Goal: Check status: Check status

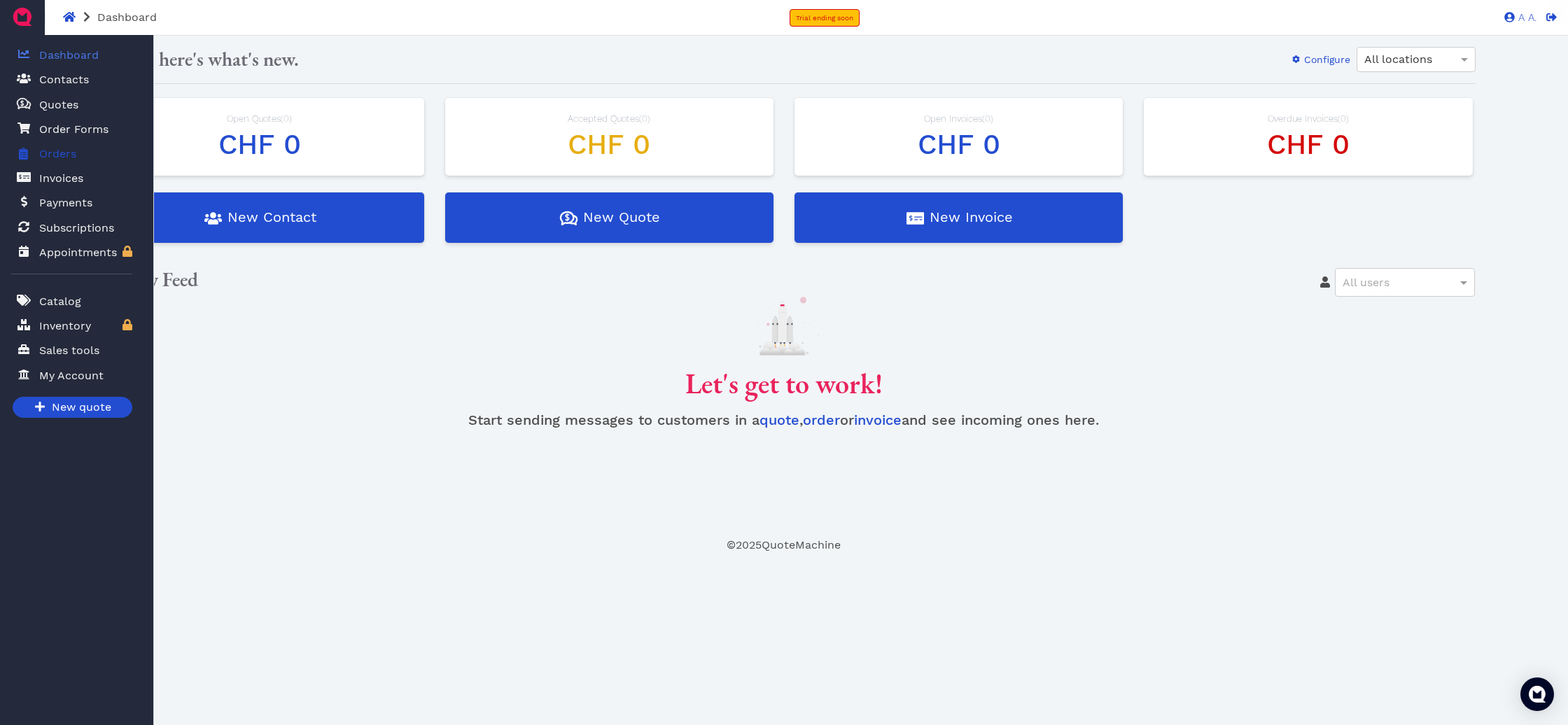
click at [12, 158] on nav "A A. Dashboard Contacts Quotes Created with Sketch. $ Quotes Order Forms Orders…" at bounding box center [76, 397] width 154 height 725
click at [18, 156] on span at bounding box center [24, 154] width 14 height 18
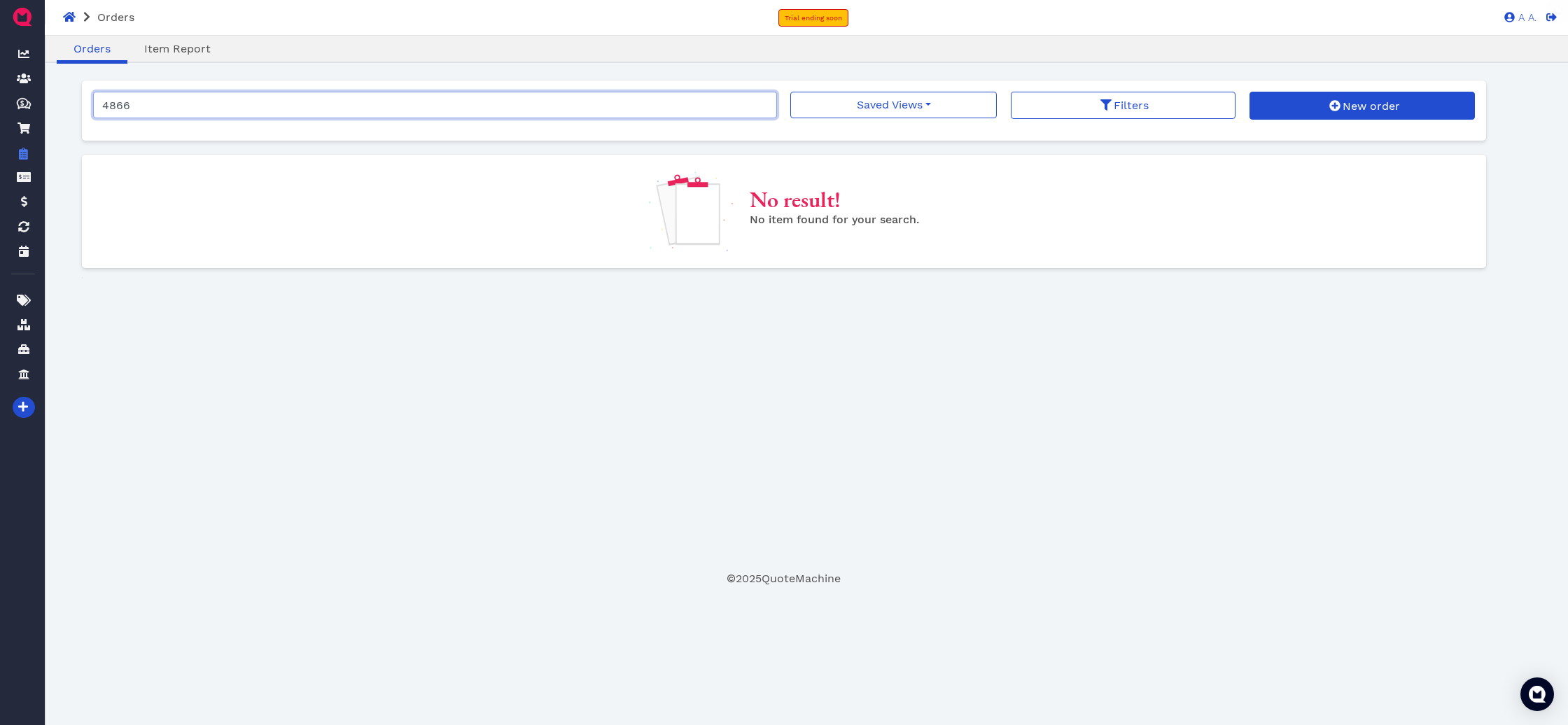
click at [239, 108] on input "4866" at bounding box center [435, 105] width 684 height 27
click at [239, 108] on input "4866" at bounding box center [435, 105] width 684 height 27
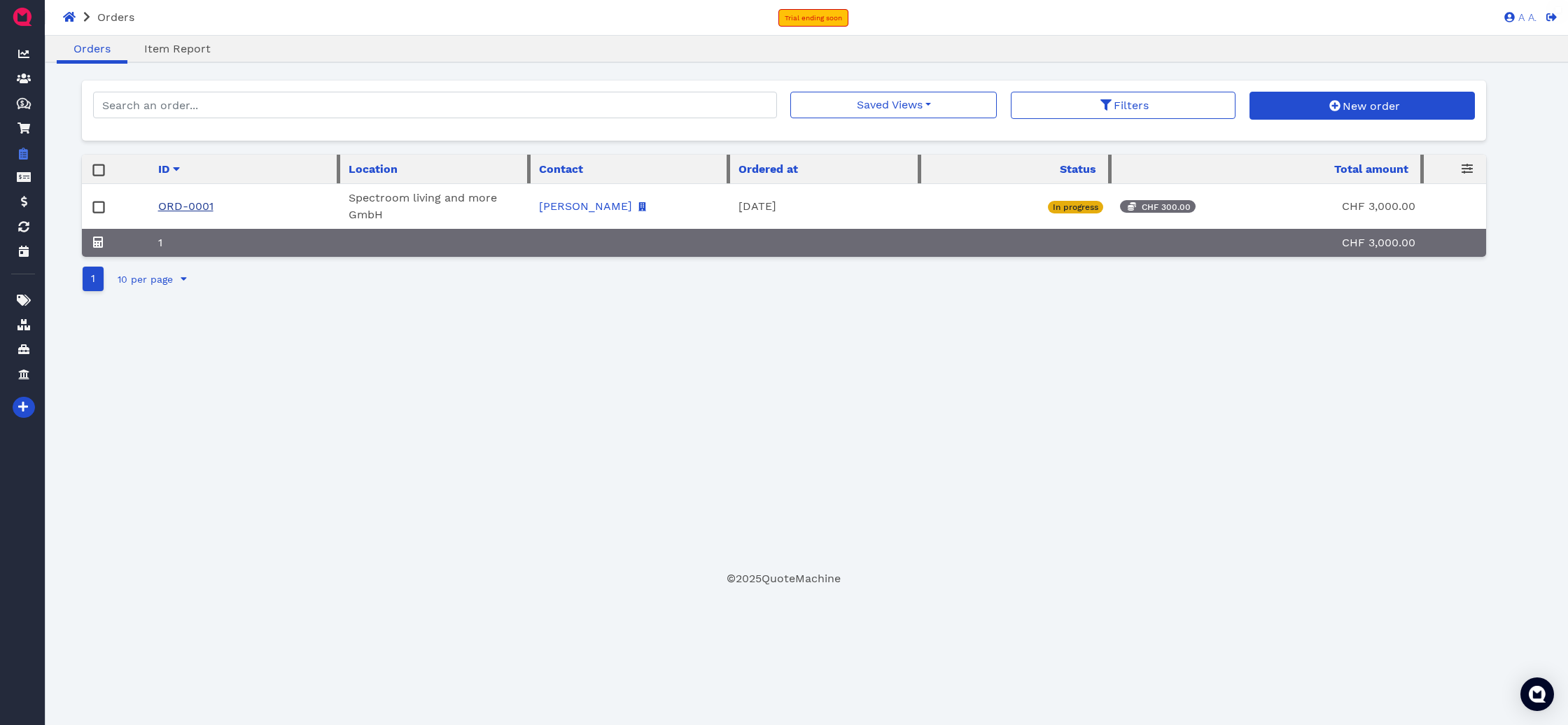
click at [187, 202] on link "ORD-0001" at bounding box center [186, 206] width 55 height 13
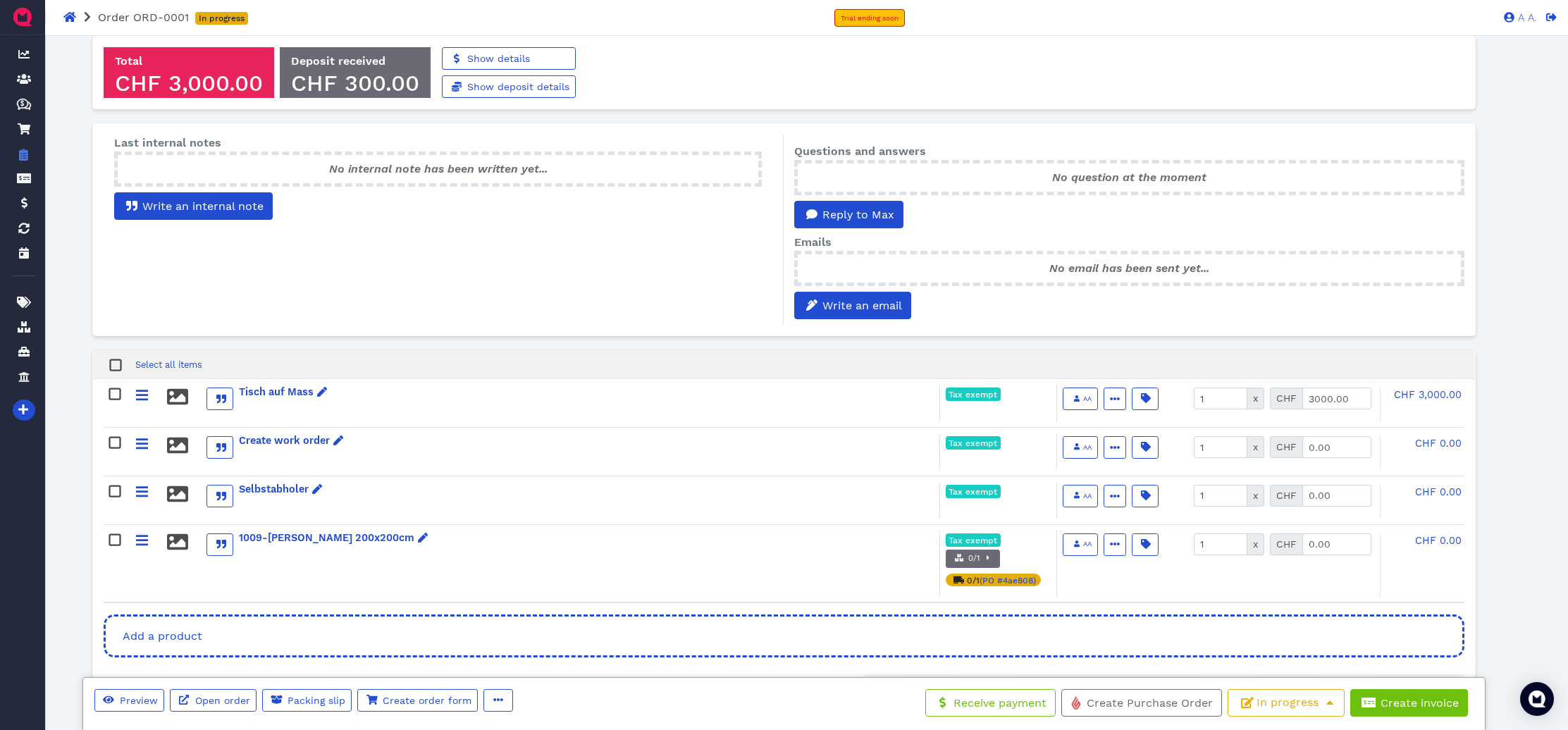
scroll to position [191, 0]
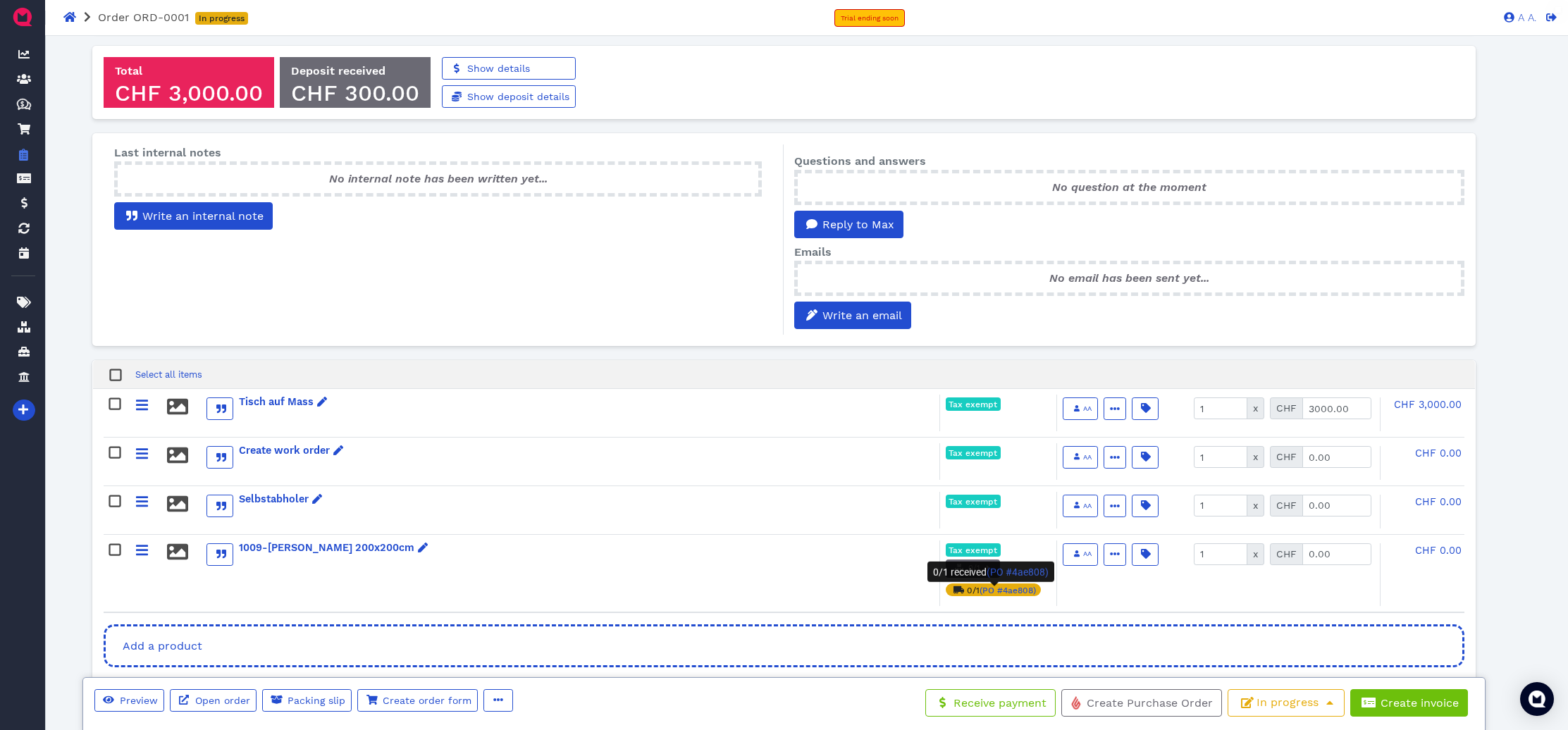
drag, startPoint x: 1076, startPoint y: 603, endPoint x: 1006, endPoint y: 598, distance: 70.2
click at [1006, 598] on div "1009-[PERSON_NAME] 200x200cm Tax exempt 0/1 Reserve all 1 items You're short 1 …" at bounding box center [784, 573] width 1360 height 78
click at [1021, 592] on span "PO #4ae808" at bounding box center [1007, 590] width 51 height 10
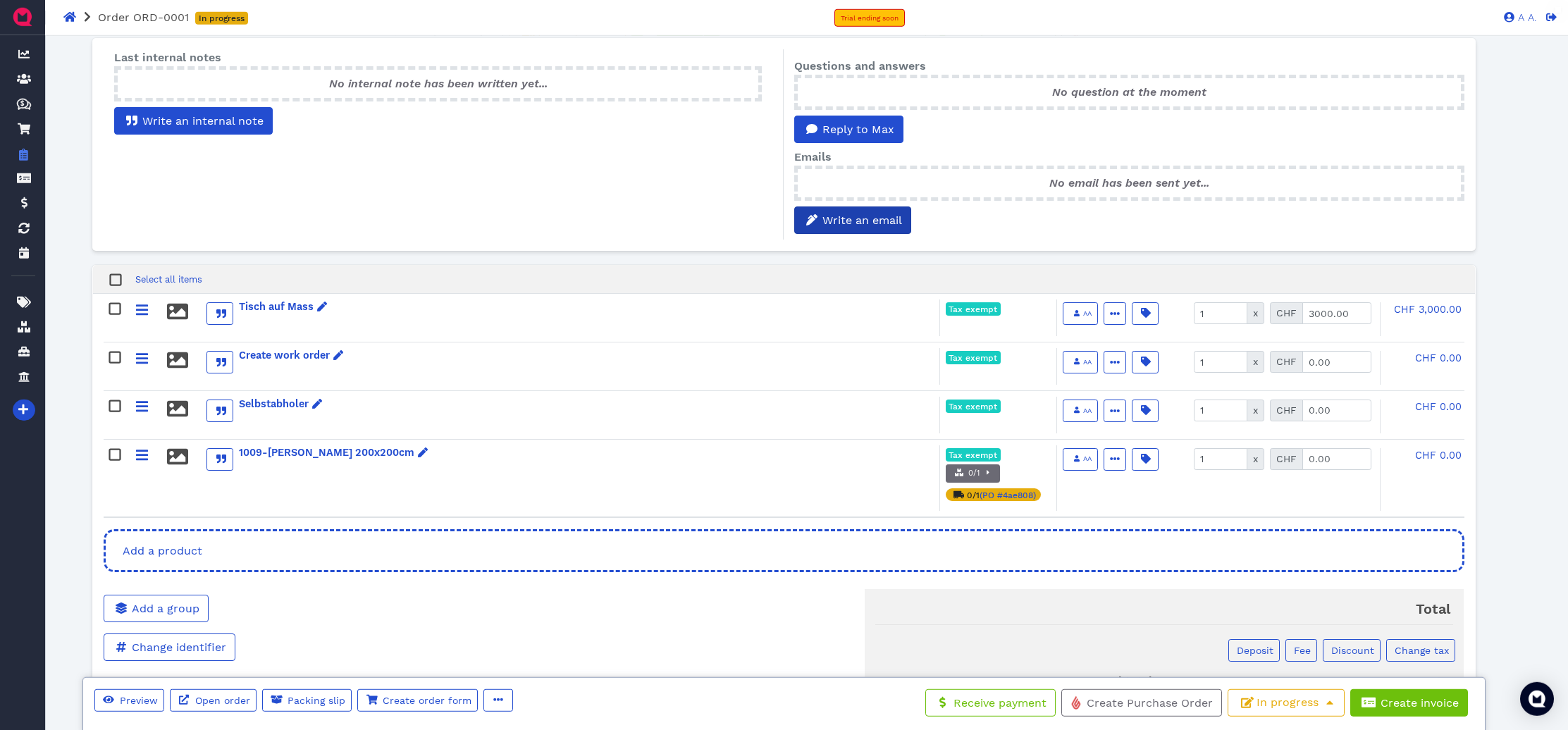
scroll to position [293, 0]
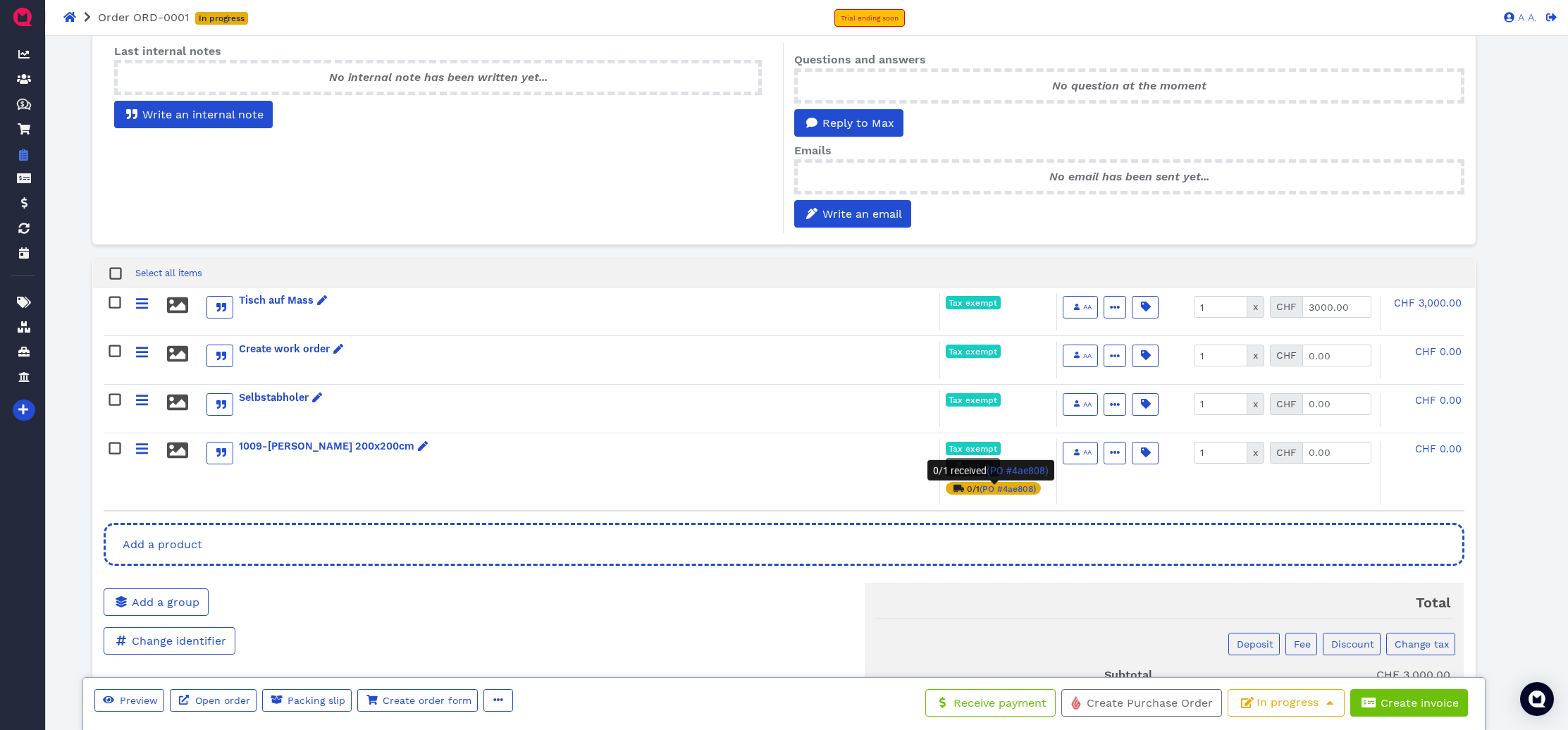
click at [1413, 158] on div "Emails" at bounding box center [1129, 150] width 669 height 17
click at [1157, 512] on div "1009-[PERSON_NAME] 200x200cm Tax exempt 0/1 Reserve all 1 items You're short 1 …" at bounding box center [784, 471] width 1360 height 78
